Goal: Go to known website: Go to known website

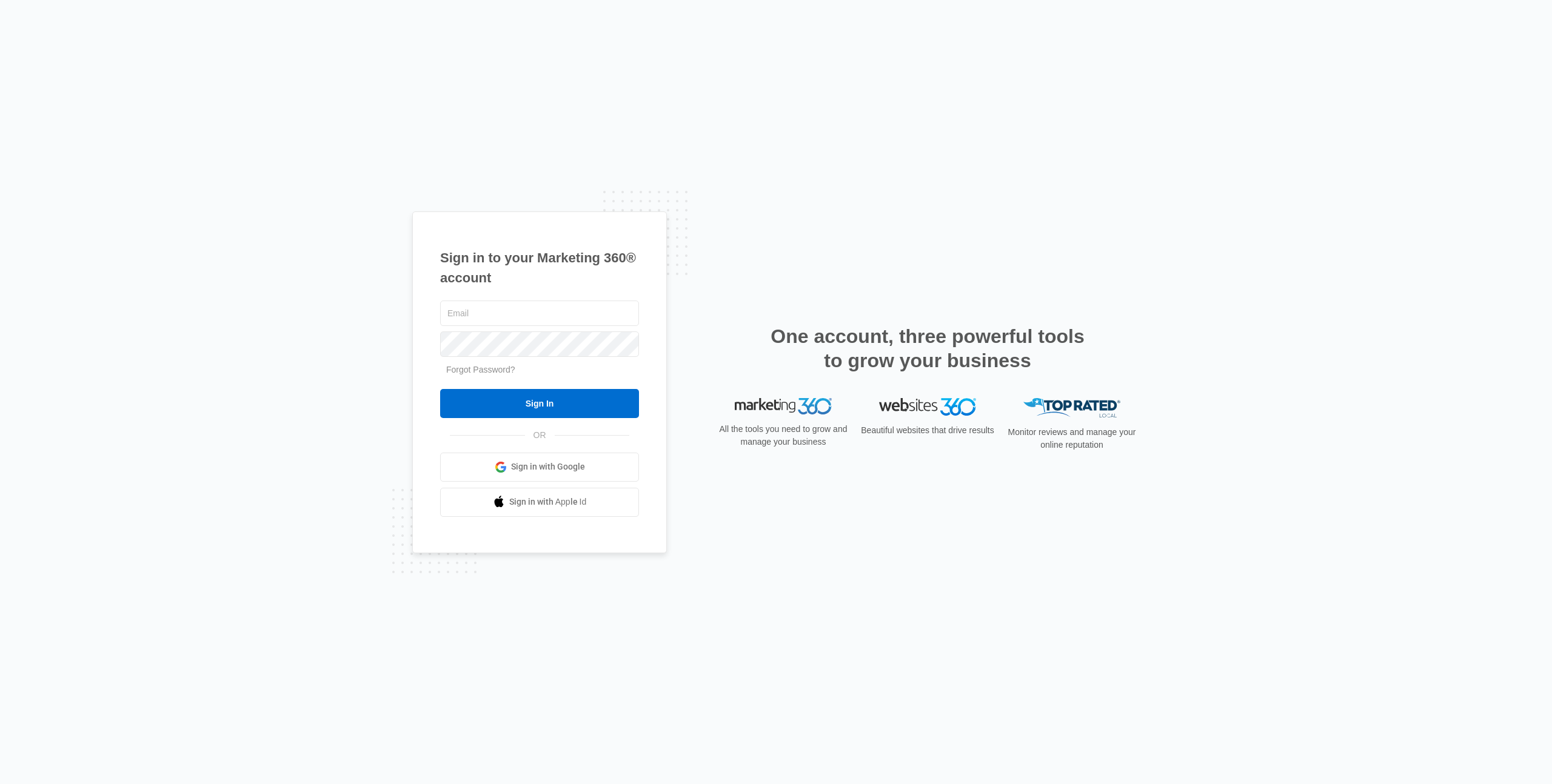
type input "lkinkaid@ksolv.com"
click at [567, 424] on div "lkinkaid@ksolv.com Forgot Password? Sign In OR Sign in with Google Sign in with…" at bounding box center [539, 408] width 199 height 219
click at [569, 411] on input "Sign In" at bounding box center [539, 403] width 199 height 29
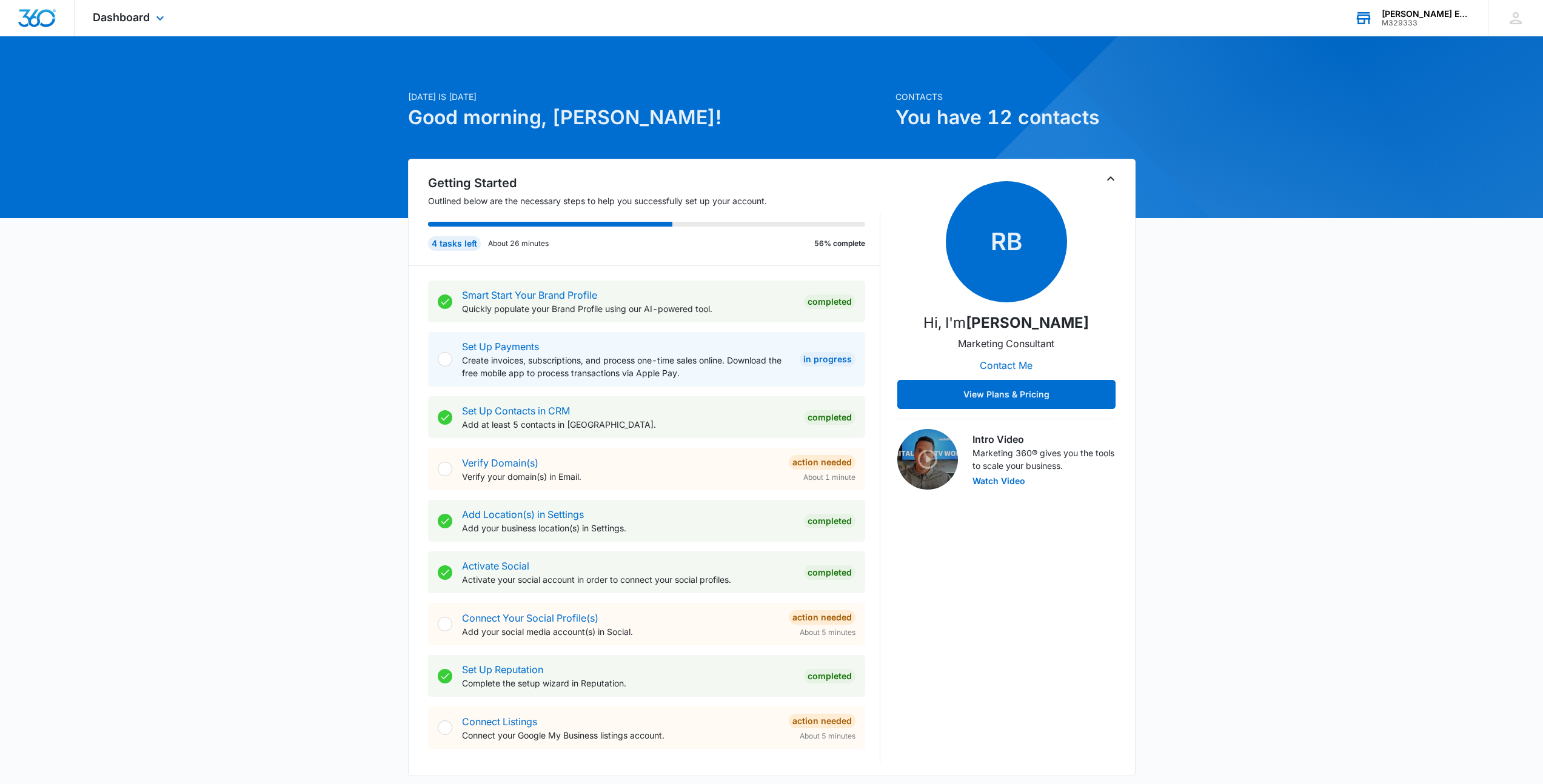
click at [1423, 16] on div "Garner Environmental Solutions" at bounding box center [1425, 13] width 89 height 10
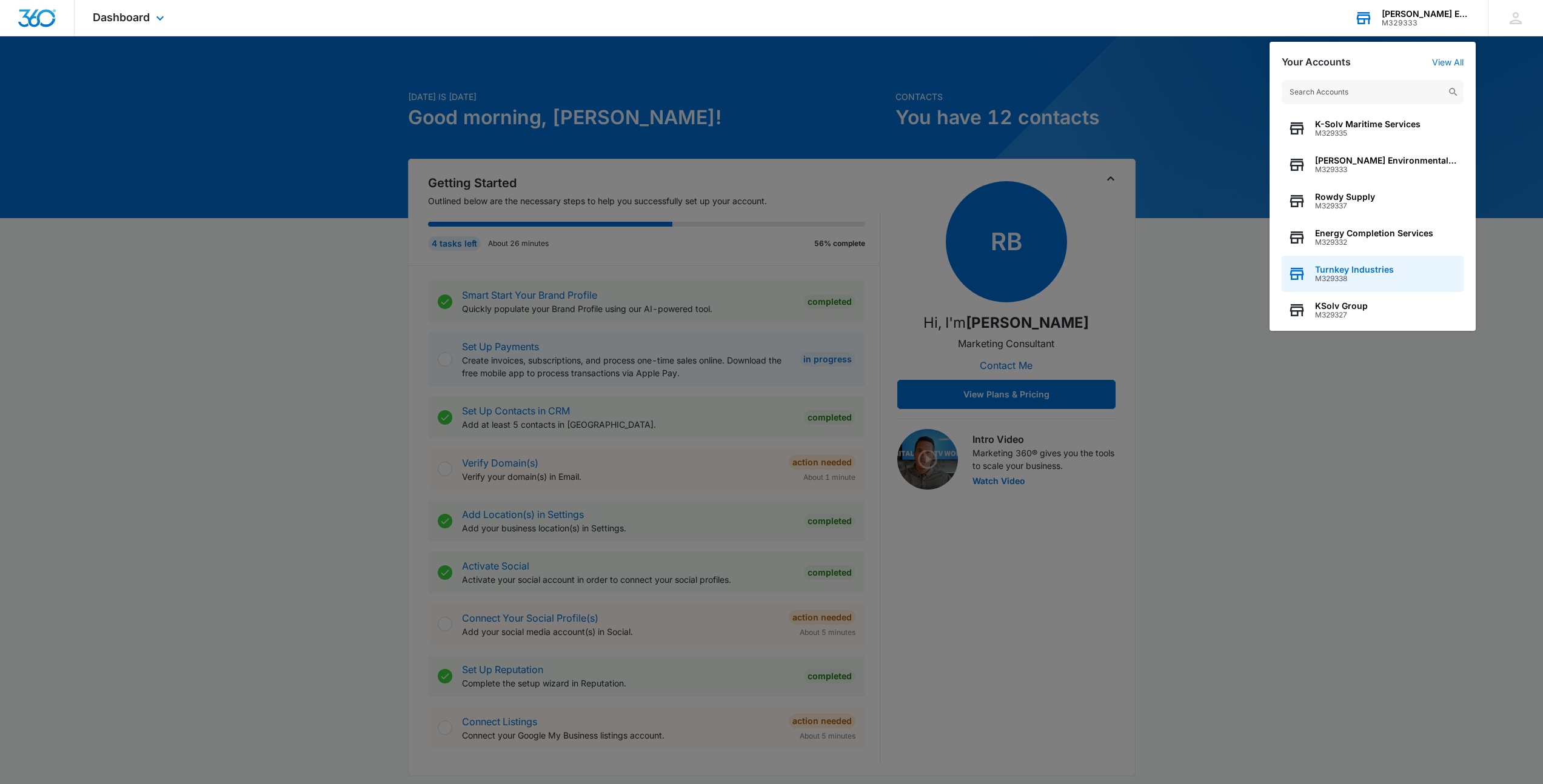
click at [1356, 274] on span "Turnkey Industries" at bounding box center [1354, 269] width 79 height 10
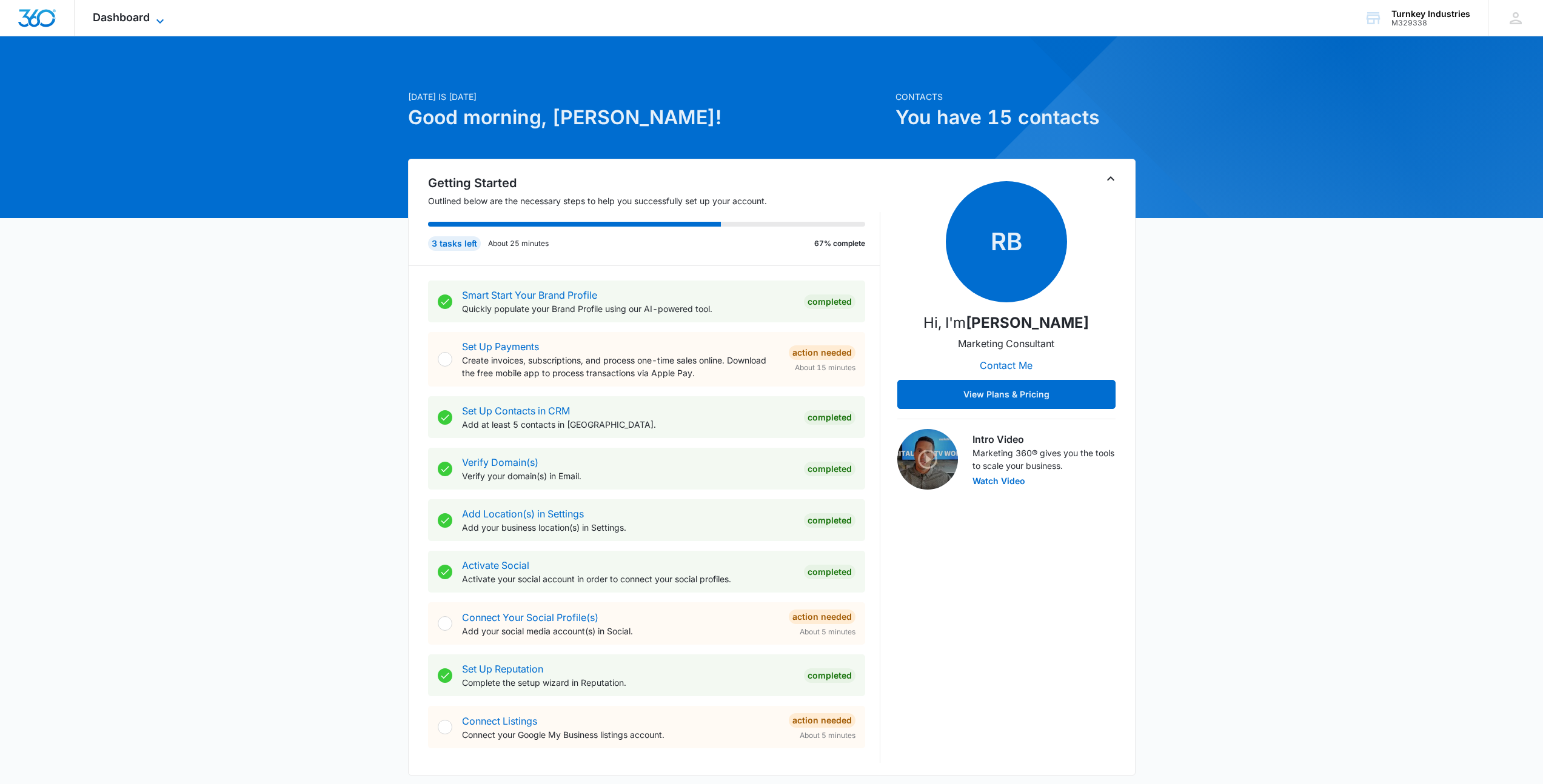
click at [149, 15] on span "Dashboard" at bounding box center [121, 17] width 57 height 13
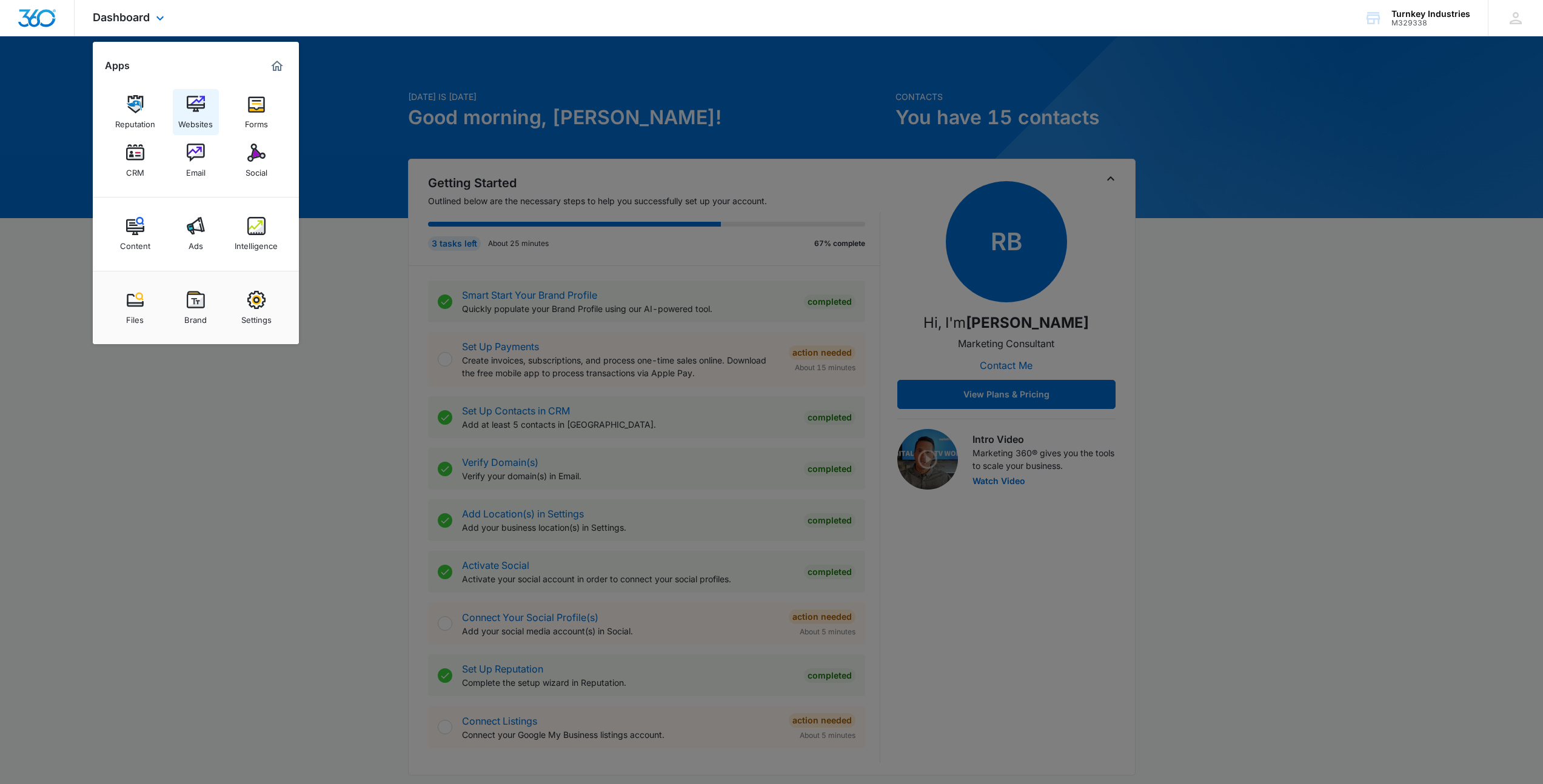
click at [187, 106] on img at bounding box center [195, 104] width 18 height 18
